Goal: Task Accomplishment & Management: Use online tool/utility

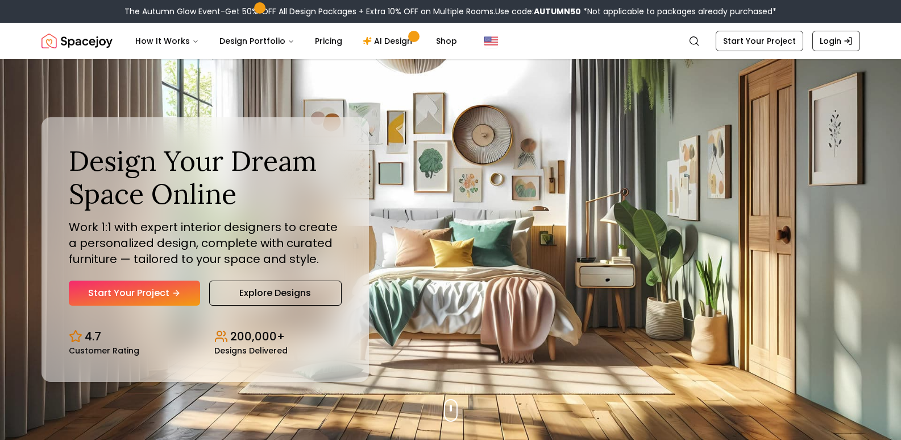
click at [173, 298] on link "Start Your Project" at bounding box center [134, 292] width 131 height 25
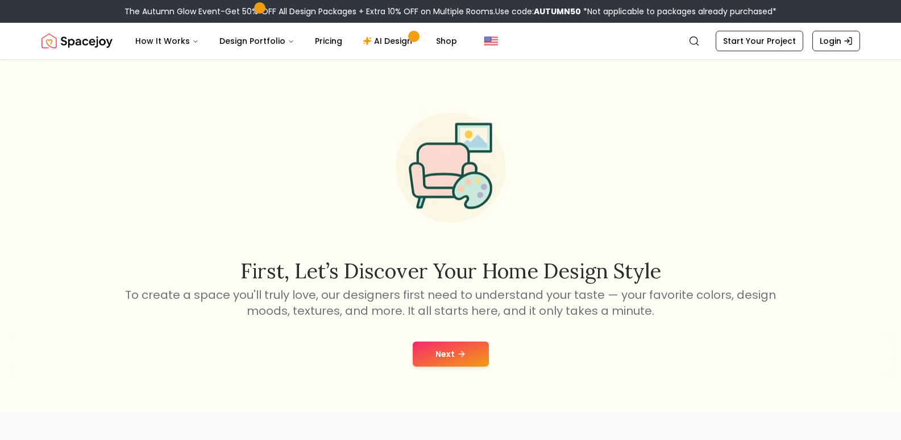
click at [431, 353] on button "Next" at bounding box center [451, 353] width 76 height 25
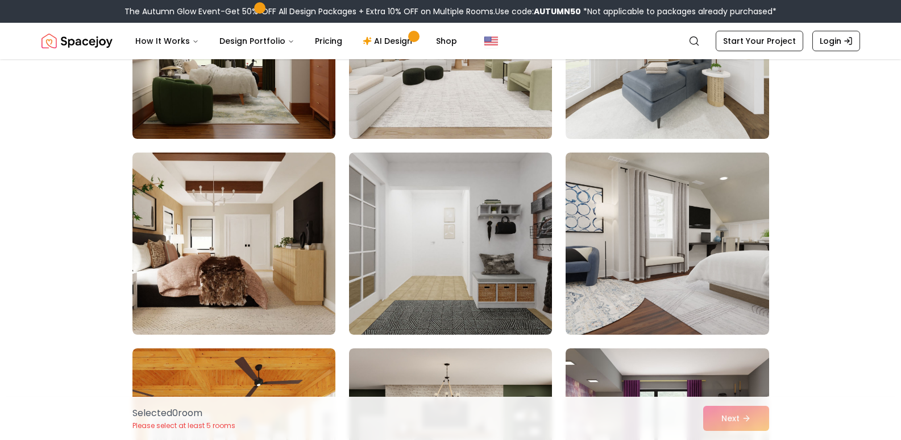
scroll to position [1820, 0]
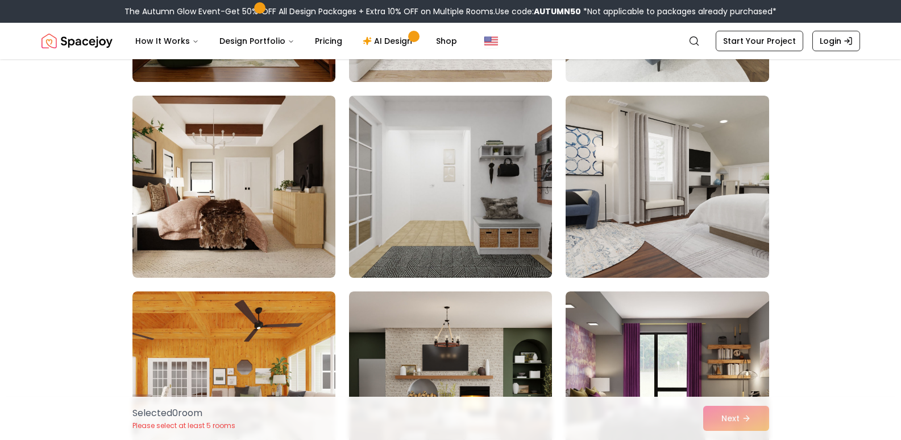
drag, startPoint x: 470, startPoint y: 178, endPoint x: 382, endPoint y: 241, distance: 108.1
click at [470, 178] on img at bounding box center [450, 186] width 213 height 191
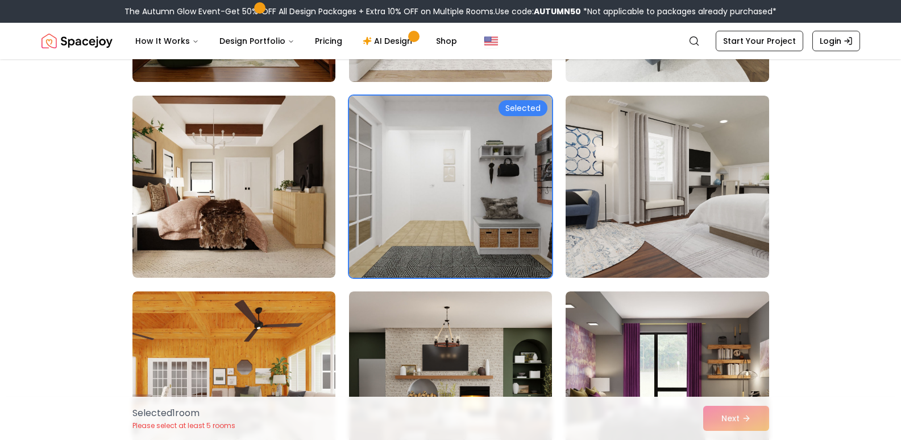
click at [489, 218] on img at bounding box center [450, 186] width 213 height 191
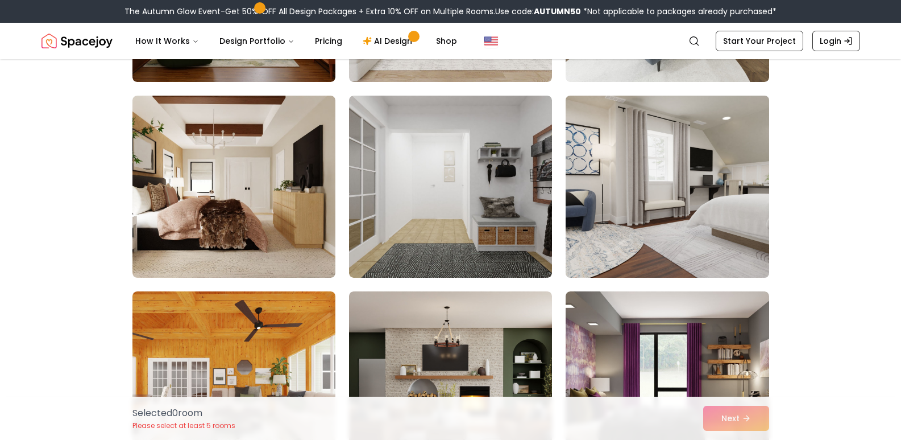
click at [635, 189] on img at bounding box center [667, 186] width 213 height 191
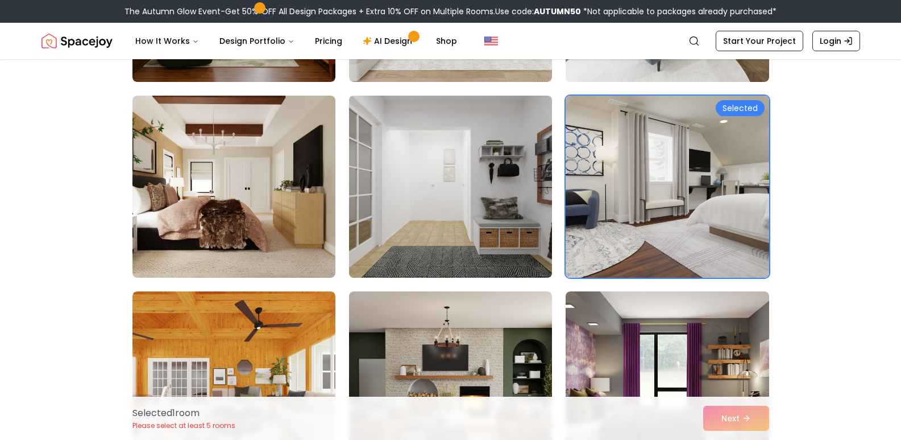
click at [496, 204] on img at bounding box center [450, 186] width 213 height 191
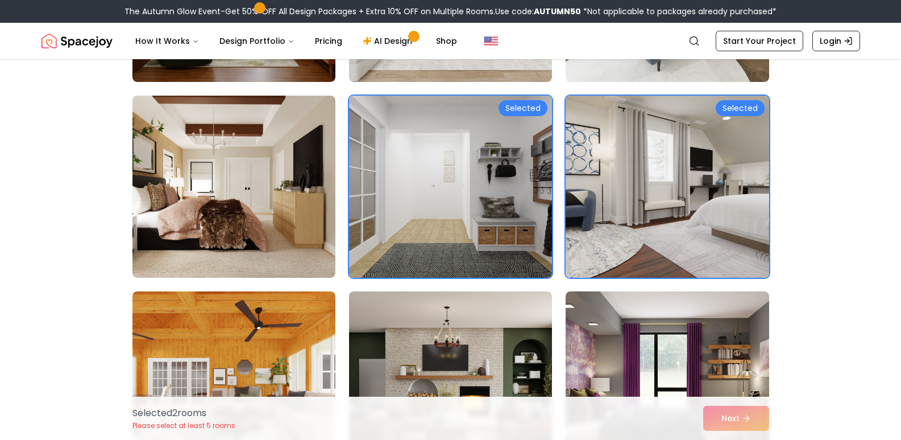
click at [648, 214] on img at bounding box center [667, 186] width 213 height 191
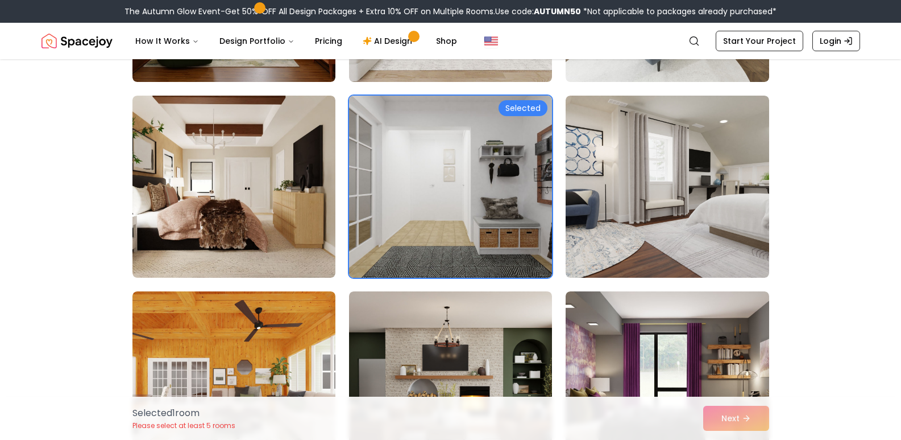
click at [477, 212] on img at bounding box center [450, 186] width 213 height 191
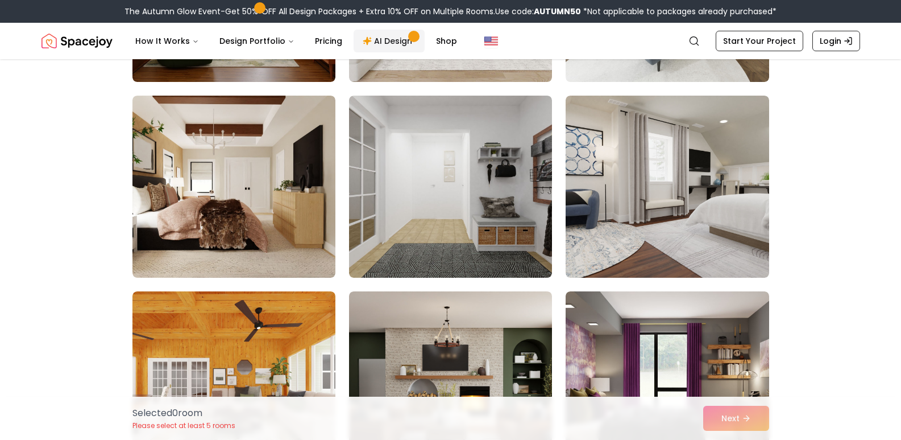
click at [376, 30] on link "AI Design" at bounding box center [389, 41] width 71 height 23
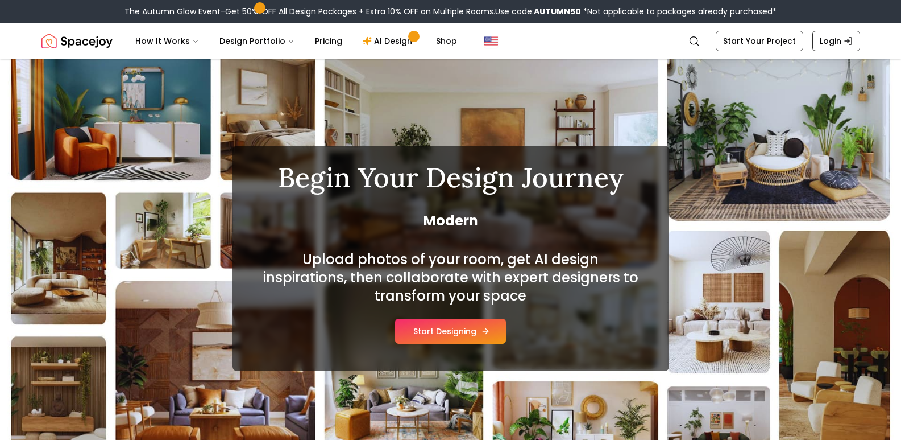
click at [473, 340] on button "Start Designing" at bounding box center [450, 330] width 111 height 25
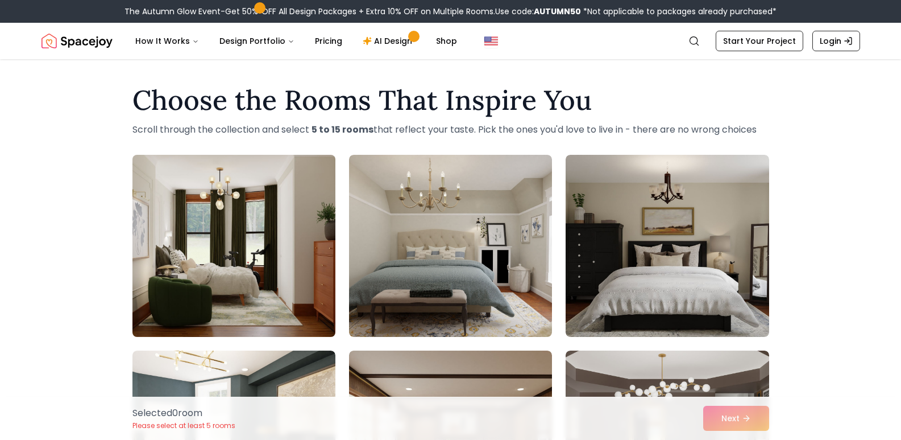
click at [264, 205] on img at bounding box center [233, 245] width 213 height 191
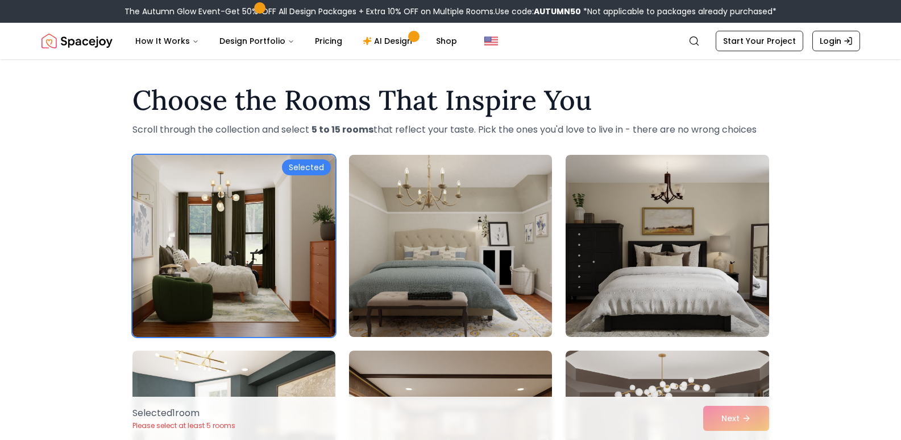
click at [474, 228] on img at bounding box center [450, 245] width 213 height 191
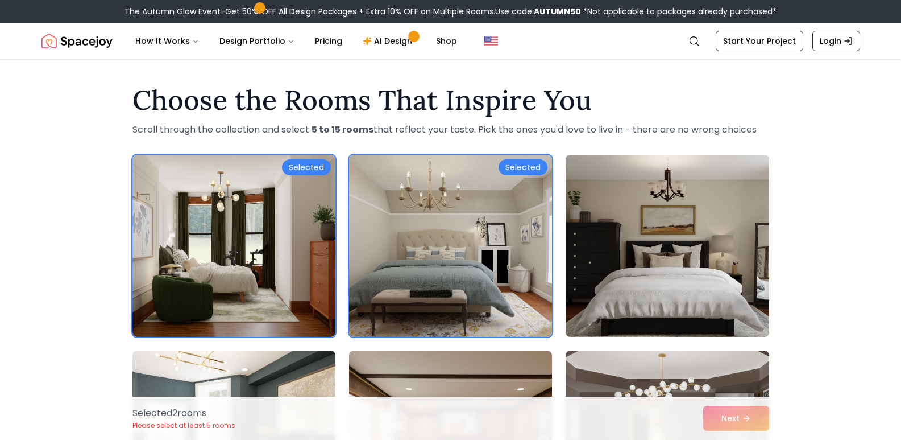
click at [718, 242] on img at bounding box center [667, 245] width 213 height 191
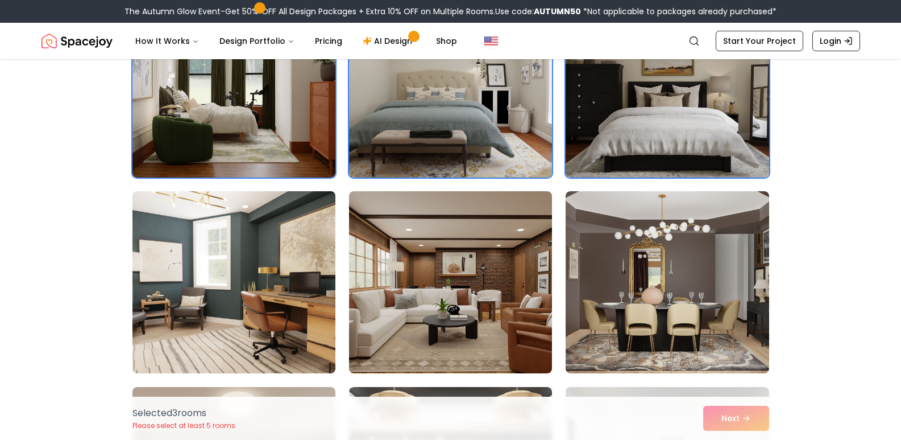
scroll to position [171, 0]
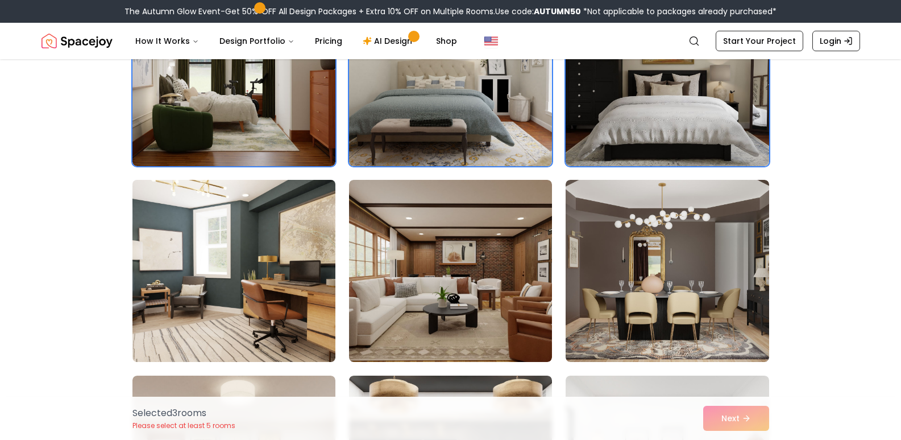
click at [159, 266] on img at bounding box center [233, 270] width 213 height 191
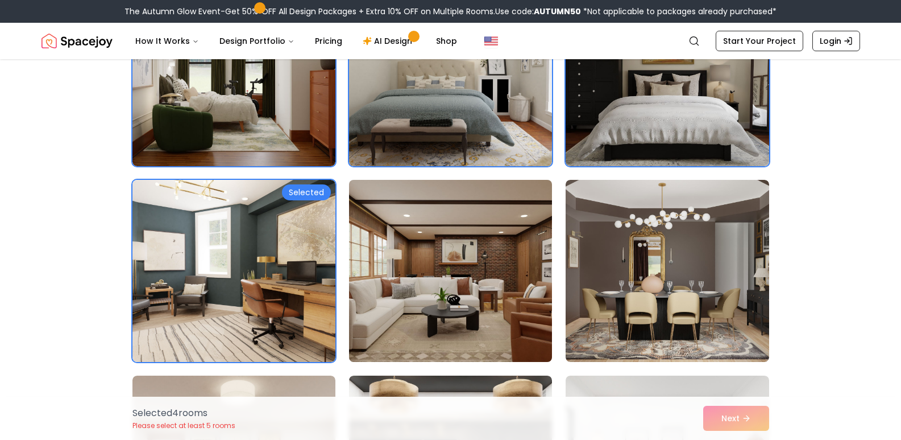
drag, startPoint x: 715, startPoint y: 254, endPoint x: 548, endPoint y: 313, distance: 177.2
click at [715, 255] on img at bounding box center [667, 271] width 203 height 182
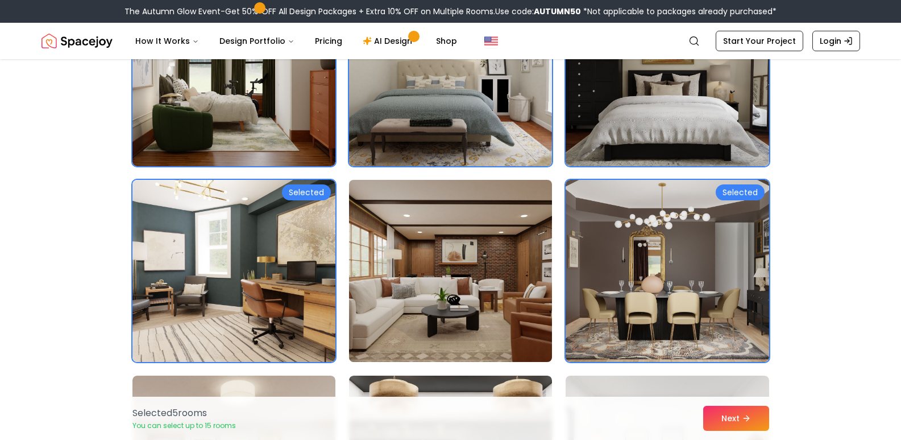
click at [407, 319] on img at bounding box center [450, 270] width 213 height 191
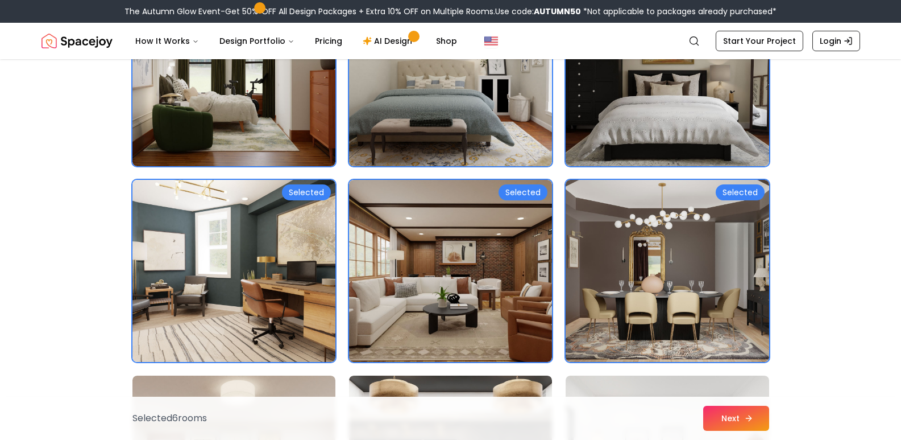
click at [723, 418] on button "Next" at bounding box center [736, 417] width 66 height 25
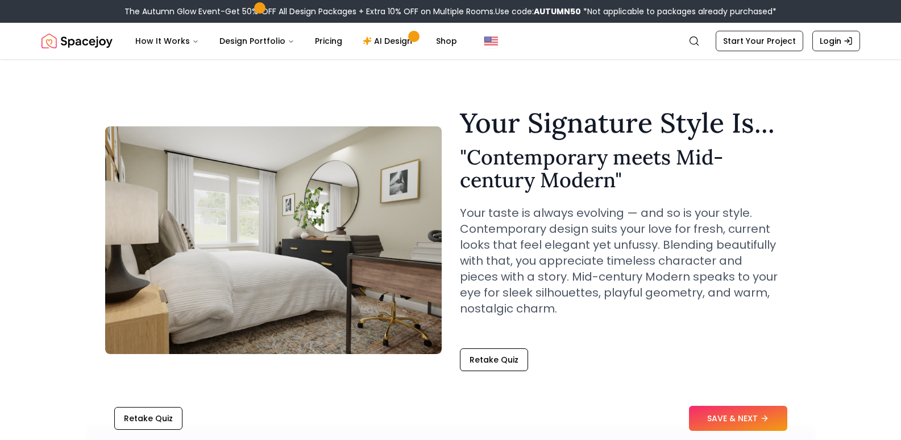
click at [731, 403] on div "Retake Quiz SAVE & NEXT" at bounding box center [451, 417] width 728 height 43
click at [714, 424] on button "SAVE & NEXT" at bounding box center [738, 417] width 98 height 25
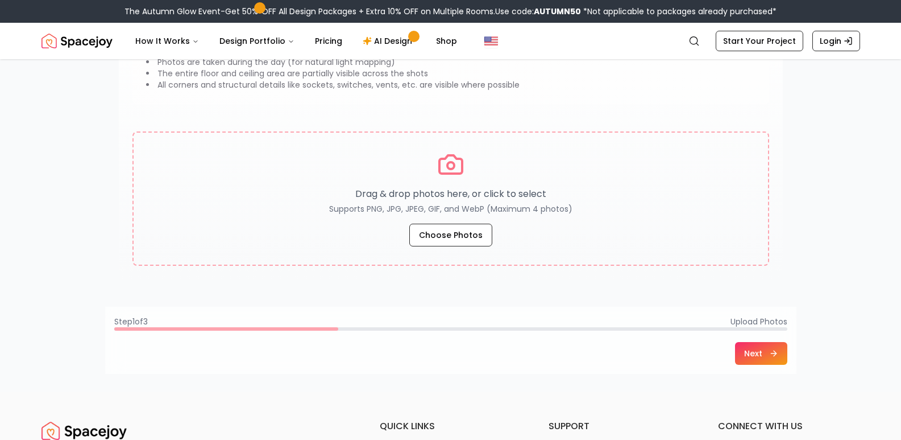
scroll to position [171, 0]
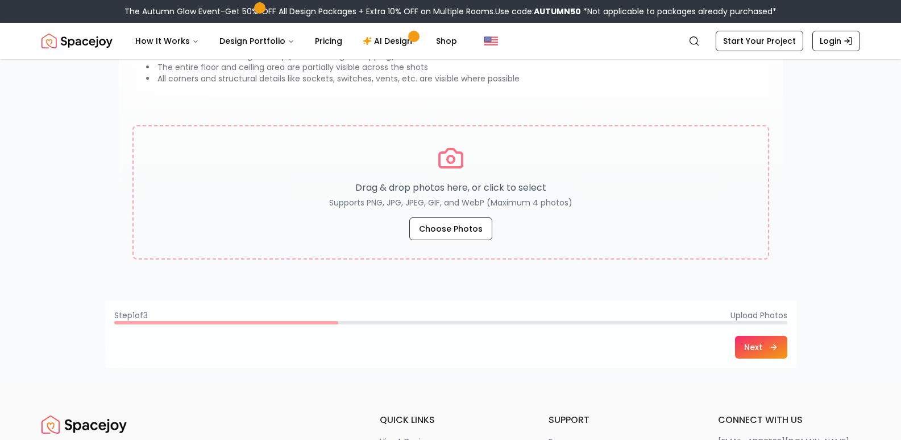
click at [744, 347] on button "Next" at bounding box center [761, 347] width 52 height 23
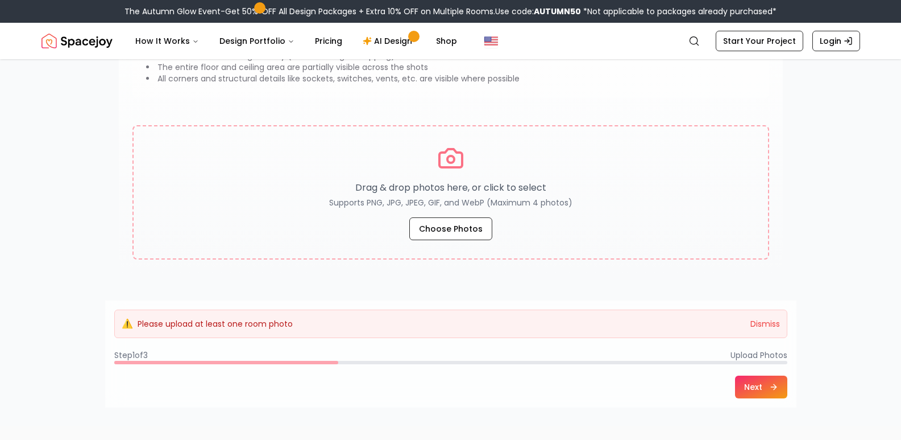
drag, startPoint x: 420, startPoint y: 329, endPoint x: 341, endPoint y: 317, distance: 79.5
click at [362, 326] on div "⚠️ Please upload at least one room photo Dismiss" at bounding box center [450, 323] width 673 height 28
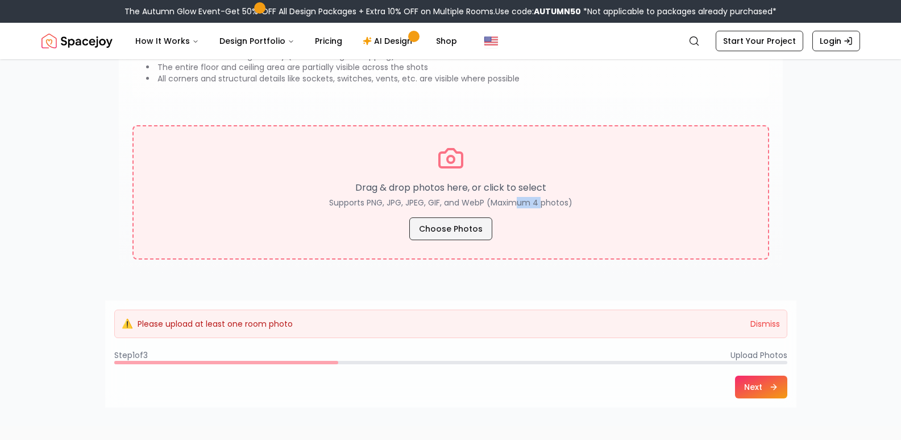
drag, startPoint x: 540, startPoint y: 214, endPoint x: 470, endPoint y: 223, distance: 70.6
click at [510, 222] on div "Drag & drop photos here, or click to select Supports PNG, JPG, JPEG, GIF, and W…" at bounding box center [451, 192] width 598 height 96
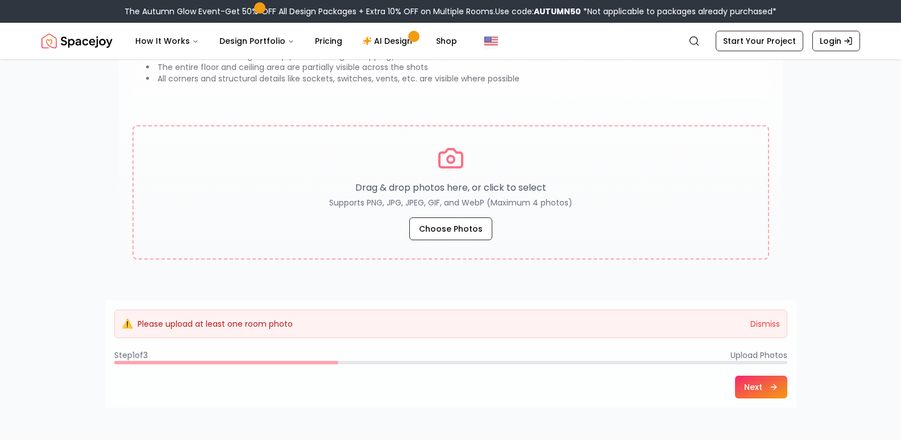
click at [751, 30] on nav "Spacejoy Search How It Works Design Portfolio Pricing AI Design Shop Search Sta…" at bounding box center [451, 41] width 819 height 36
click at [757, 44] on link "Start Your Project" at bounding box center [760, 41] width 88 height 20
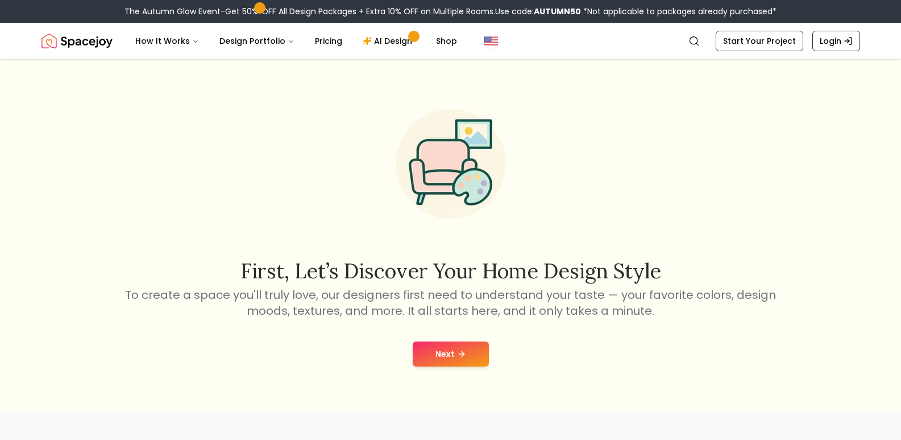
click at [470, 359] on button "Next" at bounding box center [451, 353] width 76 height 25
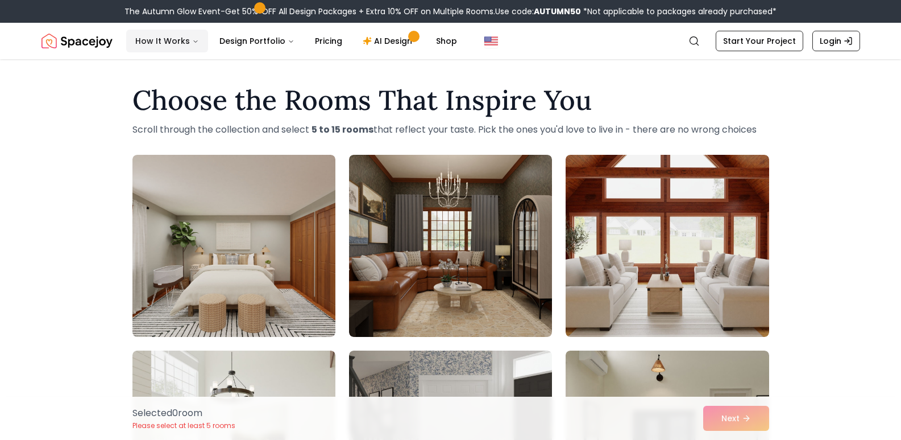
click at [152, 44] on button "How It Works" at bounding box center [167, 41] width 82 height 23
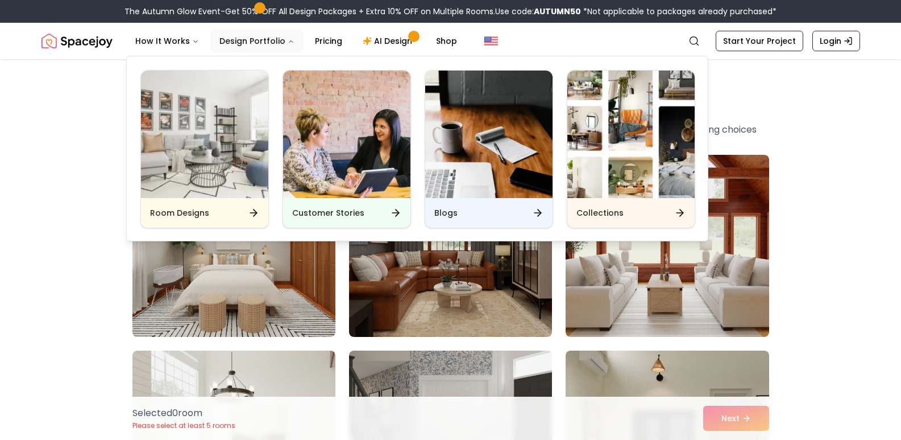
click at [236, 41] on button "Design Portfolio" at bounding box center [256, 41] width 93 height 23
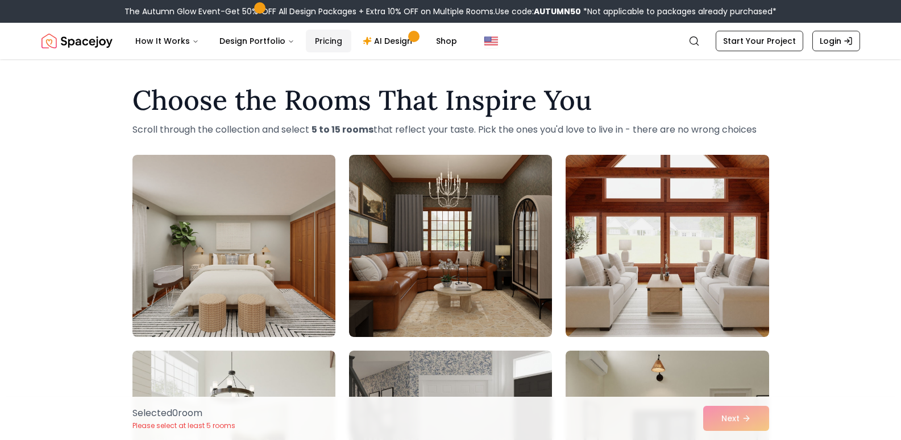
click at [320, 41] on link "Pricing" at bounding box center [328, 41] width 45 height 23
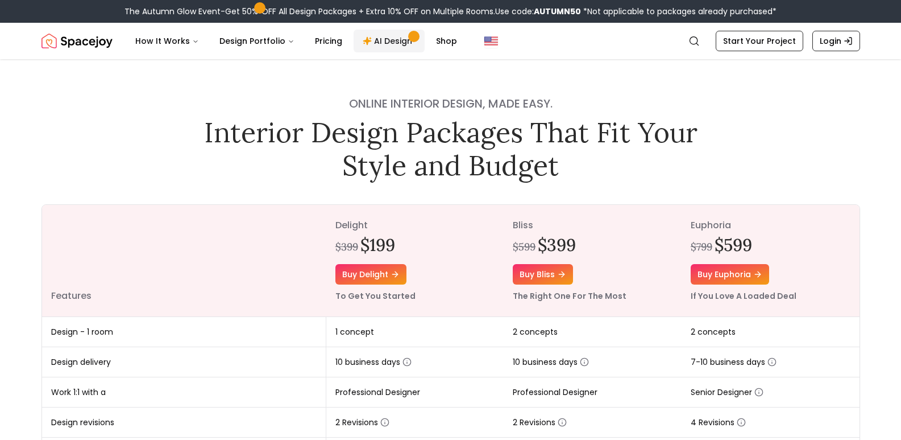
click at [378, 37] on link "AI Design" at bounding box center [389, 41] width 71 height 23
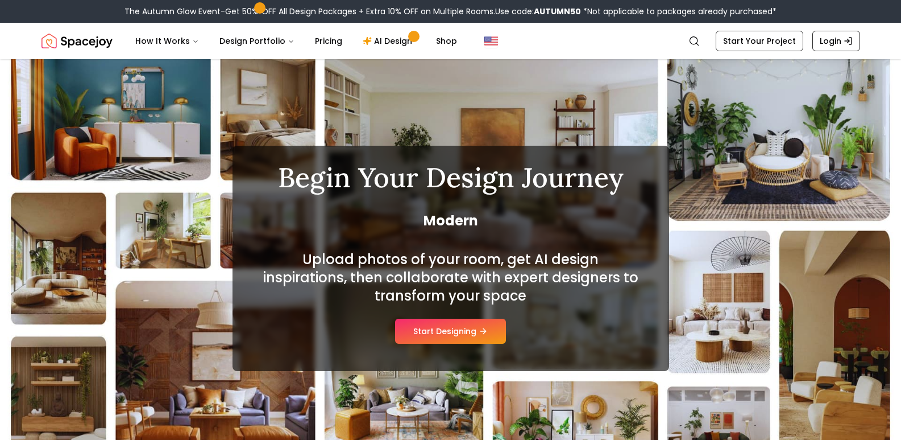
click at [448, 347] on div "Begin Your Design Journey Modern Upload photos of your room, get AI design insp…" at bounding box center [451, 258] width 437 height 225
click at [447, 326] on button "Start Designing" at bounding box center [450, 330] width 111 height 25
